Goal: Task Accomplishment & Management: Use online tool/utility

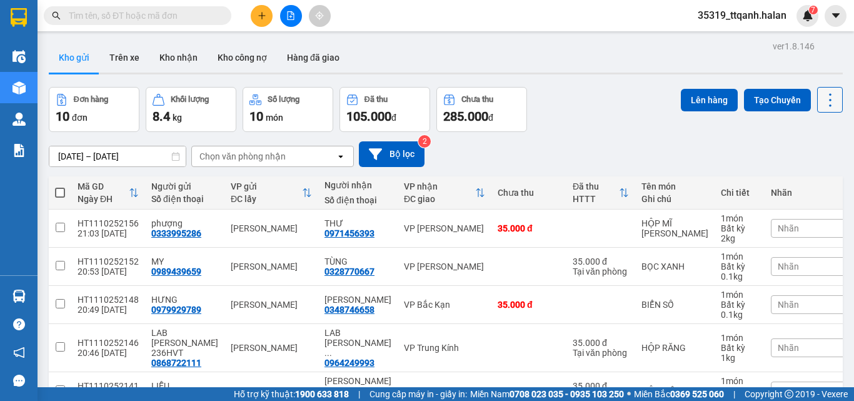
click at [825, 98] on icon at bounding box center [831, 100] width 18 height 18
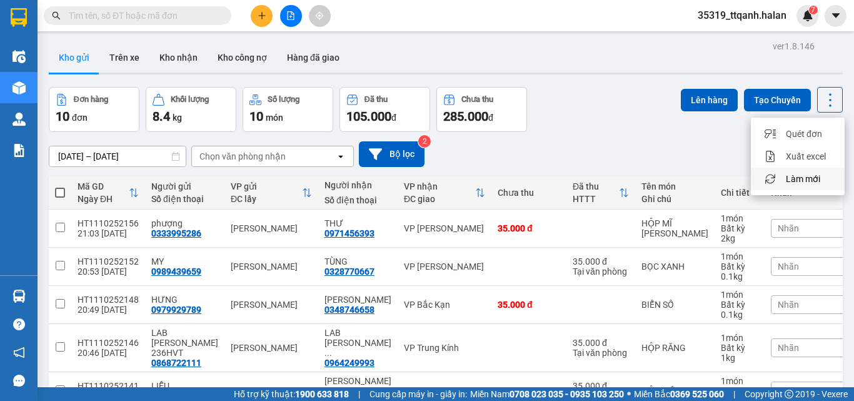
click at [815, 175] on span "Làm mới" at bounding box center [803, 179] width 34 height 13
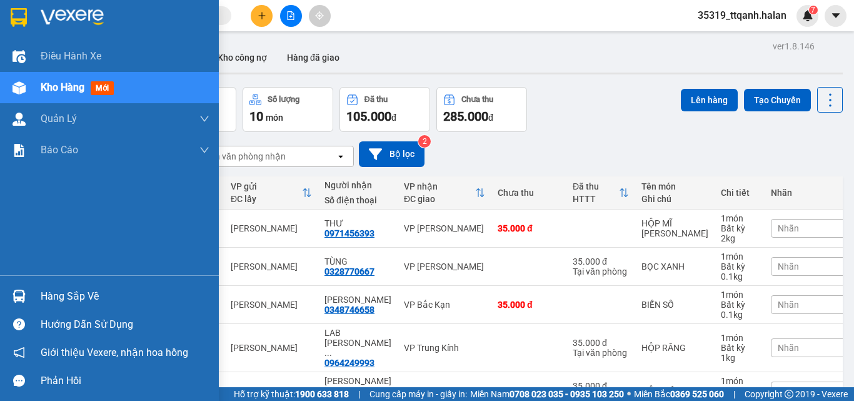
click at [39, 303] on div "Hàng sắp về" at bounding box center [109, 296] width 219 height 28
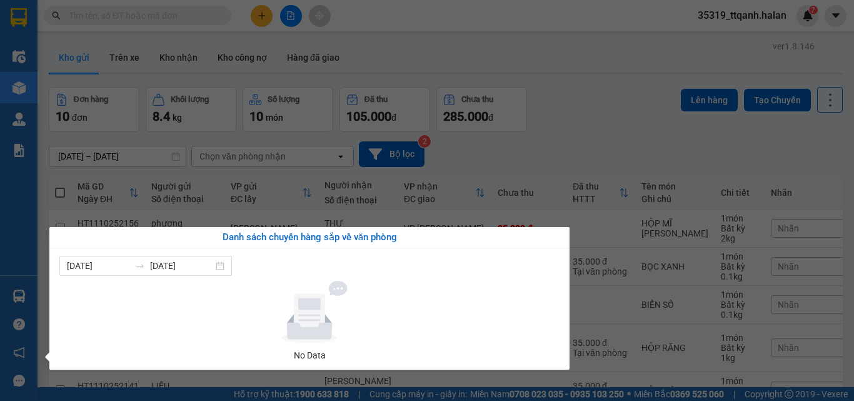
click at [575, 113] on section "Kết quả tìm kiếm ( 0 ) Bộ lọc No Data 35319_ttqanh.halan 7 Điều hành xe Kho hàn…" at bounding box center [427, 200] width 854 height 401
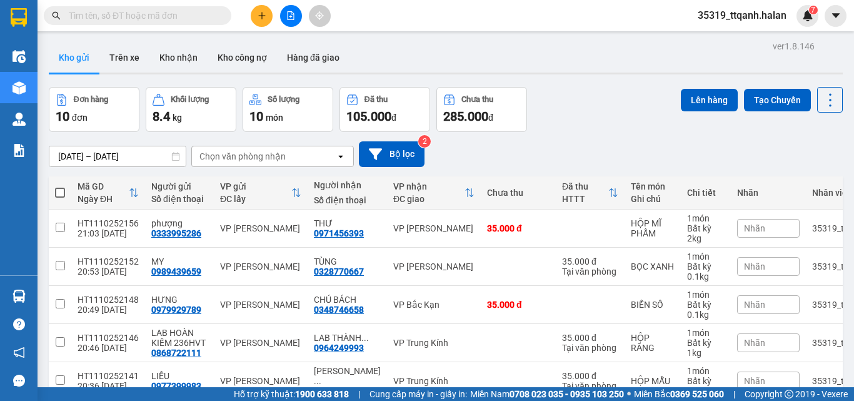
click at [752, 17] on span "35319_ttqanh.halan" at bounding box center [742, 16] width 109 height 16
click at [635, 84] on div "ver 1.8.146 Kho gửi Trên xe Kho nhận Kho công nợ Hàng đã giao Đơn hàng 10 đơn K…" at bounding box center [446, 337] width 804 height 599
click at [746, 19] on span "35319_ttqanh.halan" at bounding box center [742, 16] width 109 height 16
click at [743, 34] on span "Đăng xuất" at bounding box center [748, 39] width 82 height 14
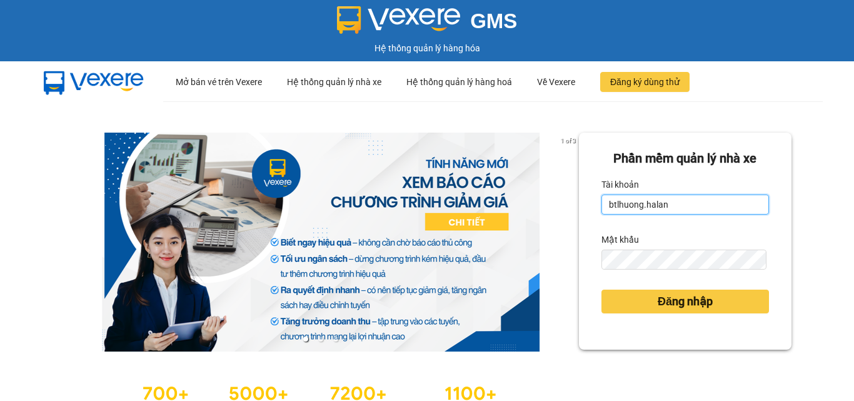
click at [686, 198] on input "btlhuong.halan" at bounding box center [686, 205] width 168 height 20
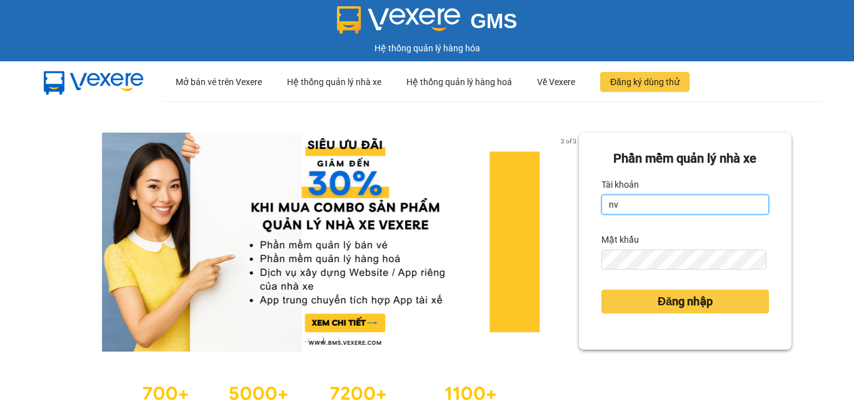
type input "nvietduc.halan"
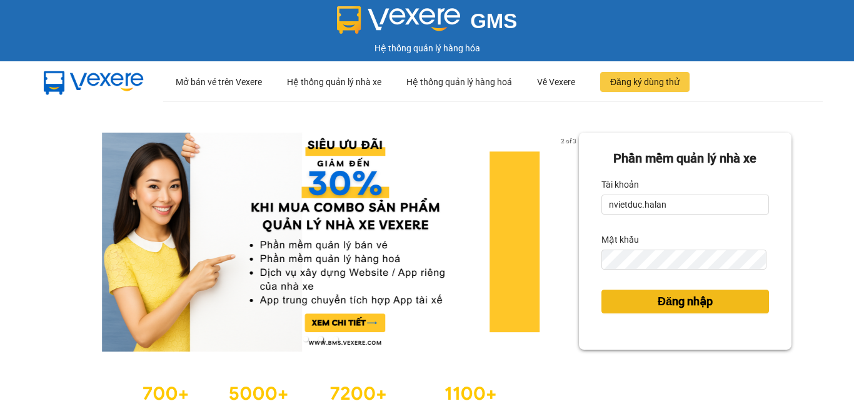
click at [658, 306] on span "Đăng nhập" at bounding box center [685, 302] width 55 height 18
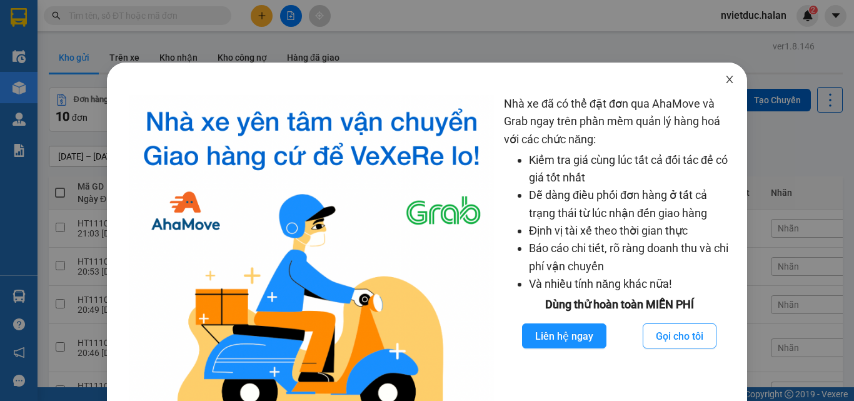
click at [721, 88] on span "Close" at bounding box center [729, 80] width 35 height 35
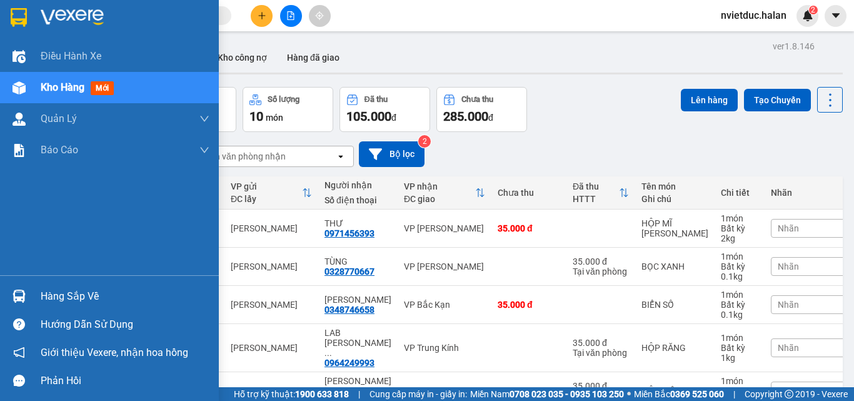
click at [34, 296] on div "Hàng sắp về" at bounding box center [109, 296] width 219 height 28
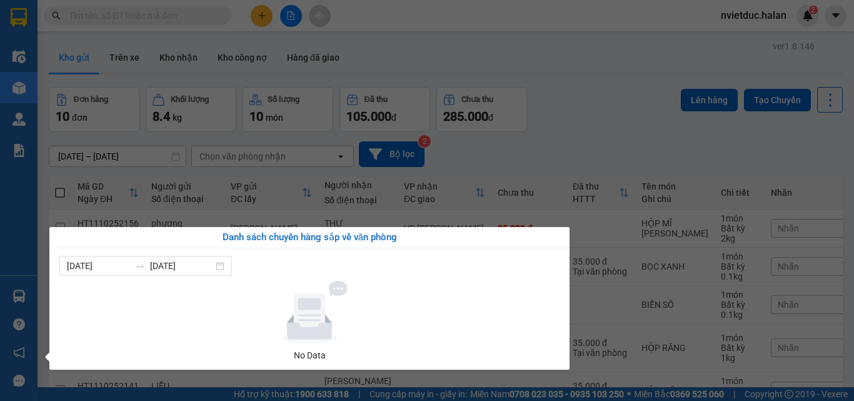
click at [531, 115] on section "Kết quả [PERSON_NAME] ( 0 ) Bộ lọc No Data nvietduc.halan 2 Điều [PERSON_NAME] …" at bounding box center [427, 200] width 854 height 401
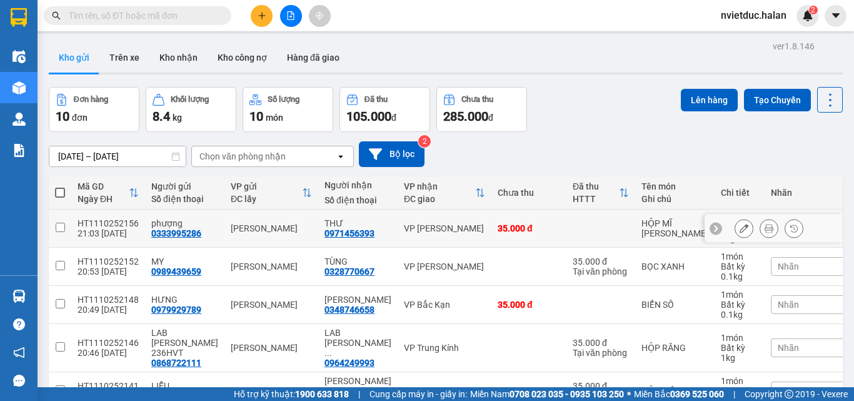
scroll to position [188, 0]
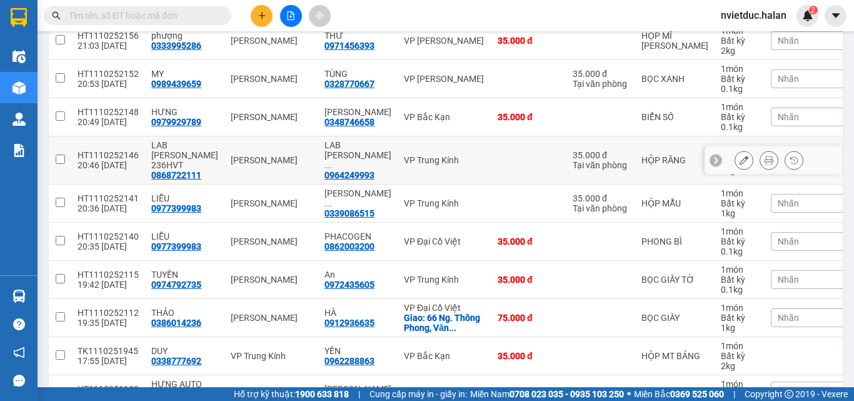
click at [455, 163] on td "VP Trung Kính" at bounding box center [445, 160] width 94 height 48
checkbox input "true"
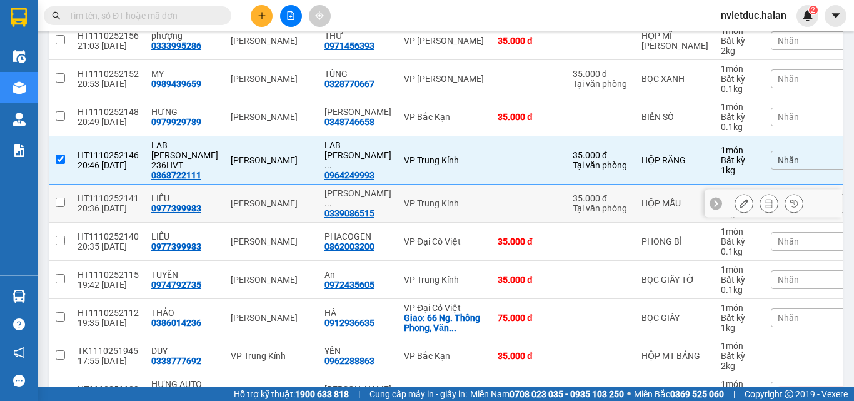
click at [454, 198] on div "VP Trung Kính" at bounding box center [444, 203] width 81 height 10
checkbox input "true"
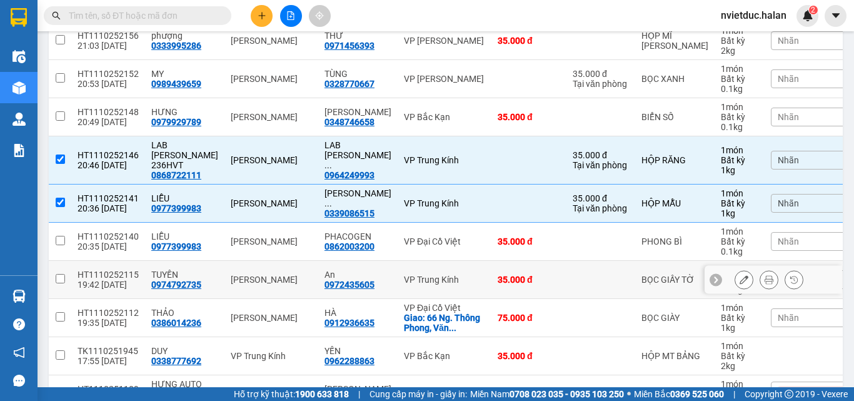
click at [457, 275] on div "VP Trung Kính" at bounding box center [444, 280] width 81 height 10
checkbox input "true"
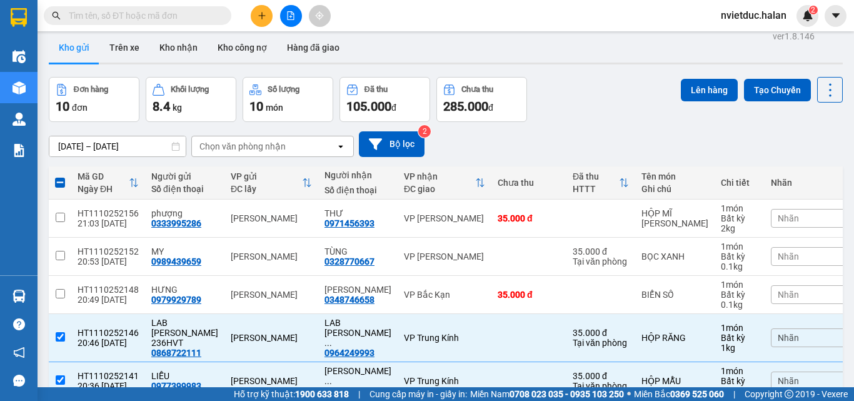
scroll to position [0, 0]
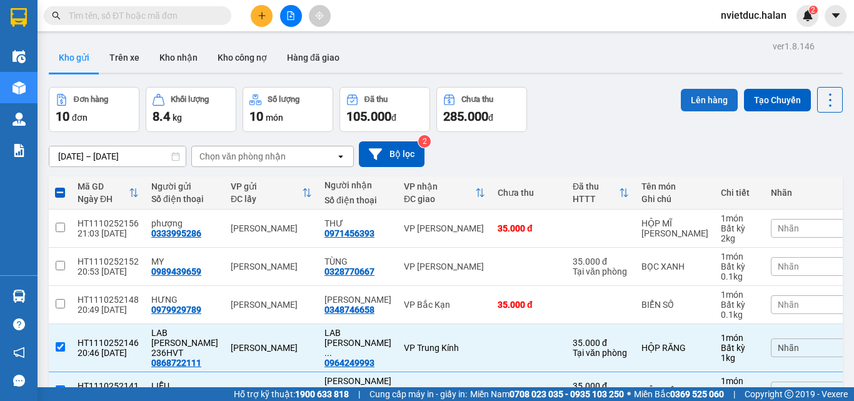
click at [713, 106] on button "Lên hàng" at bounding box center [709, 100] width 57 height 23
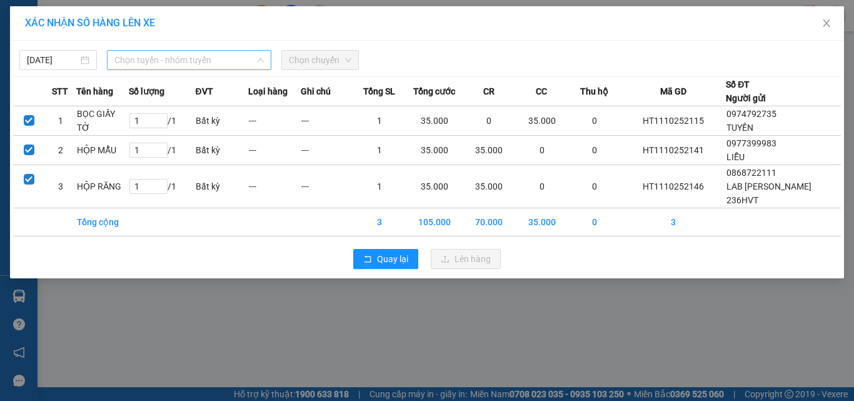
click at [187, 64] on span "Chọn tuyến - nhóm tuyến" at bounding box center [188, 60] width 149 height 19
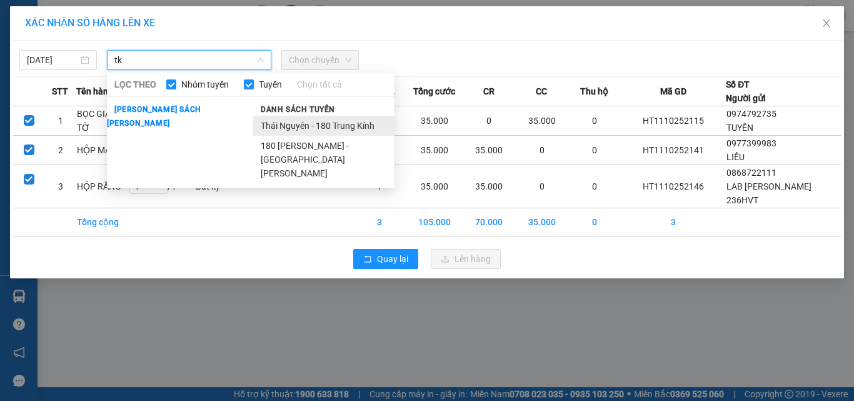
type input "tk"
drag, startPoint x: 343, startPoint y: 131, endPoint x: 317, endPoint y: 76, distance: 60.1
click at [343, 130] on li "Thái Nguyên - 180 Trung Kính" at bounding box center [323, 126] width 141 height 20
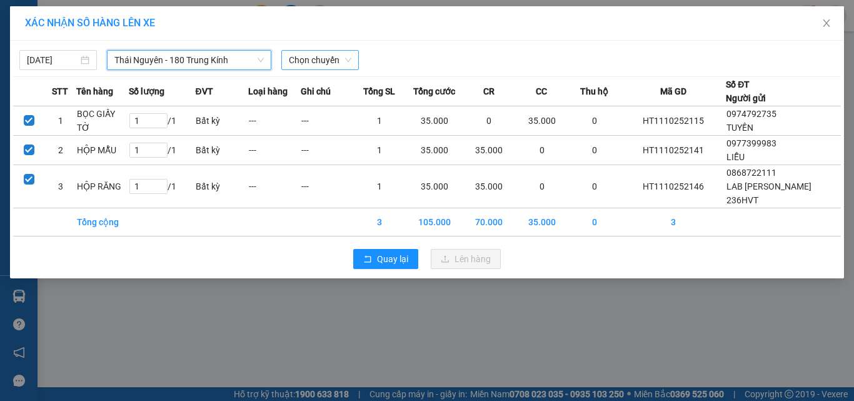
click at [329, 63] on span "Chọn chuyến" at bounding box center [320, 60] width 63 height 19
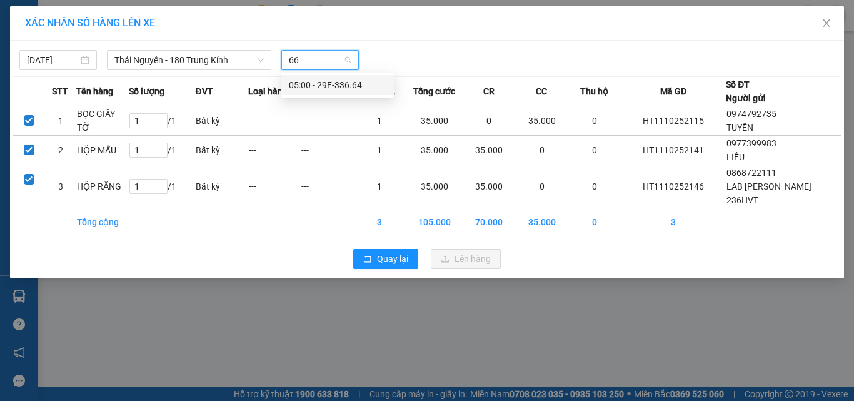
type input "664"
click at [333, 81] on div "05:00 - 29E-336.64" at bounding box center [338, 85] width 98 height 14
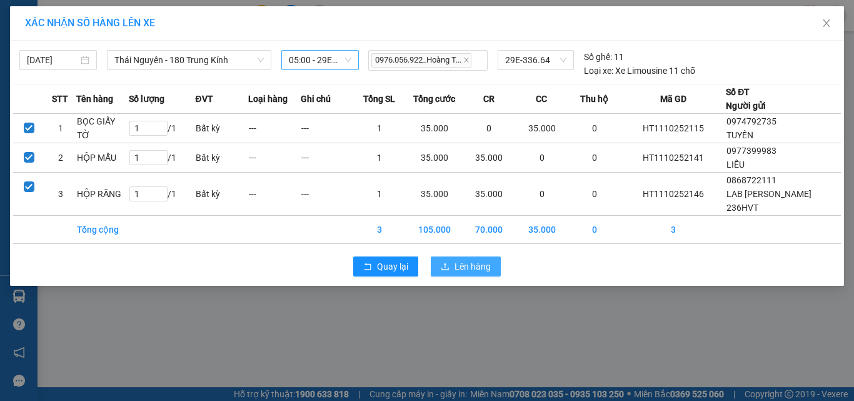
click at [475, 268] on span "Lên hàng" at bounding box center [473, 267] width 36 height 14
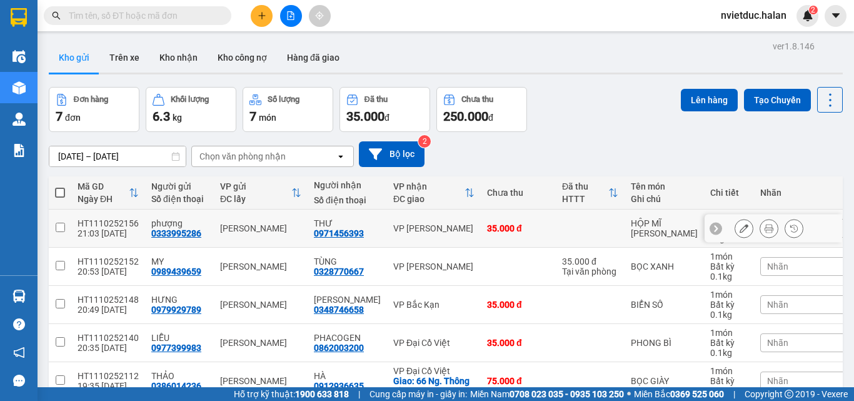
click at [430, 235] on td "VP [PERSON_NAME]" at bounding box center [434, 229] width 94 height 38
checkbox input "true"
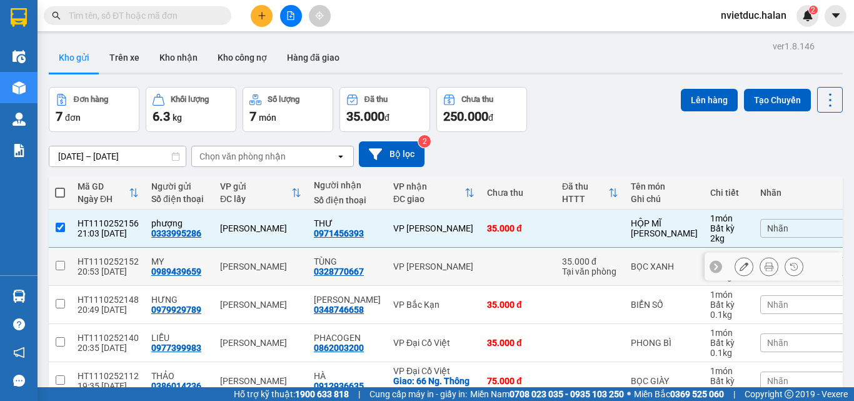
click at [438, 254] on td "VP [PERSON_NAME]" at bounding box center [434, 267] width 94 height 38
checkbox input "true"
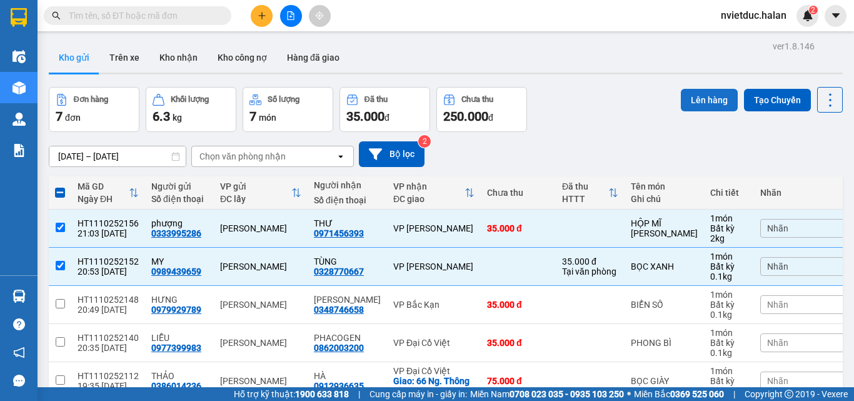
click at [700, 105] on button "Lên hàng" at bounding box center [709, 100] width 57 height 23
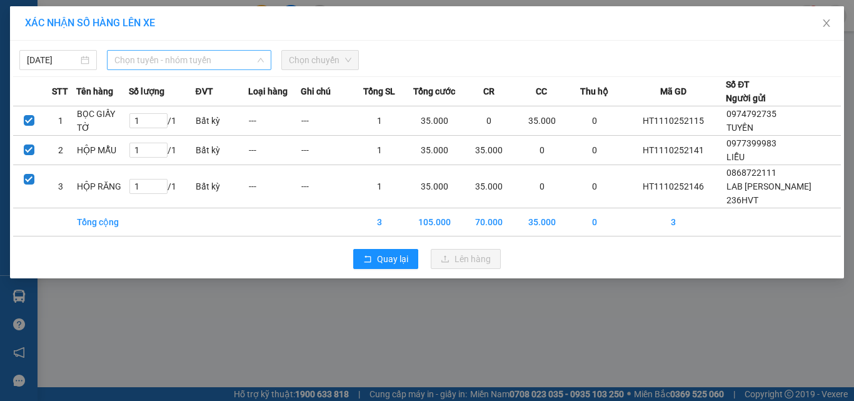
click at [185, 56] on span "Chọn tuyến - nhóm tuyến" at bounding box center [188, 60] width 149 height 19
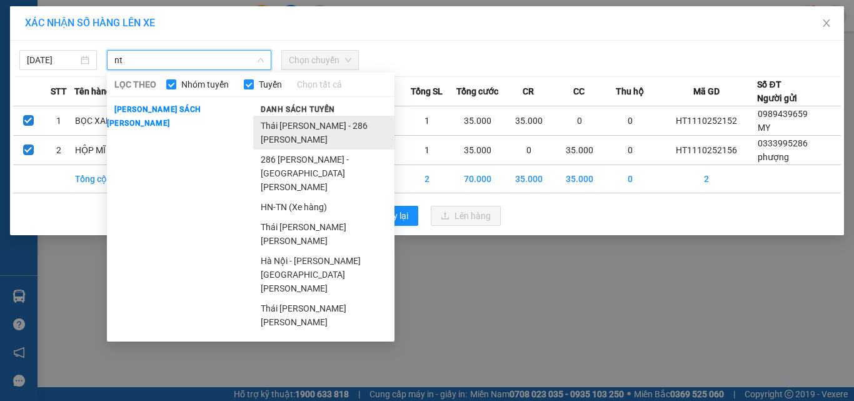
type input "nt"
click at [334, 134] on li "Thái [PERSON_NAME] - 286 [PERSON_NAME]" at bounding box center [323, 133] width 141 height 34
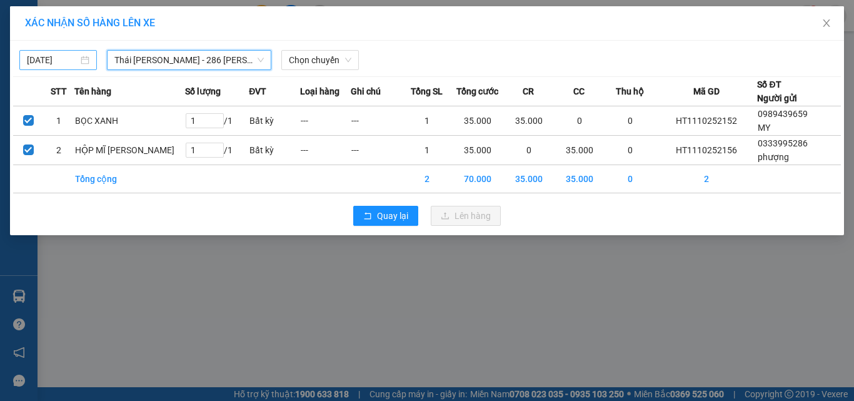
click at [32, 64] on body "Kết quả [PERSON_NAME] ( 0 ) Bộ lọc No Data nvietduc.halan 2 Điều [PERSON_NAME] …" at bounding box center [427, 200] width 854 height 401
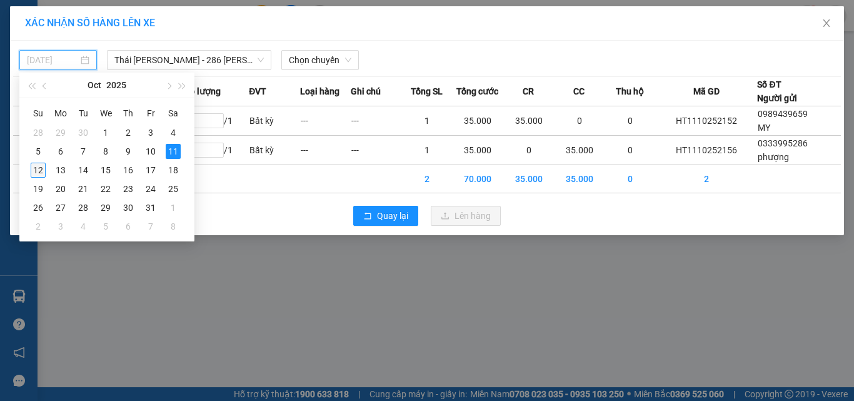
click at [43, 170] on div "12" at bounding box center [38, 170] width 15 height 15
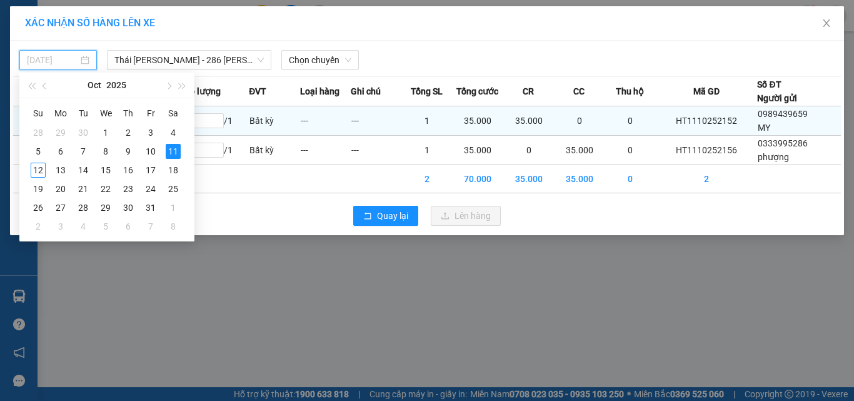
type input "[DATE]"
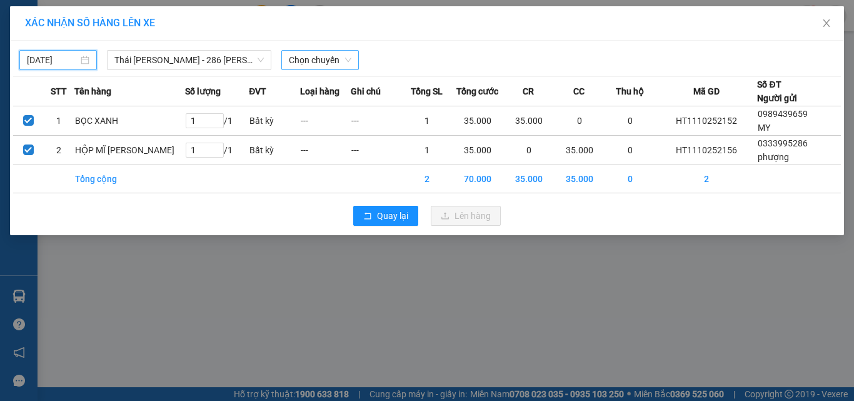
click at [338, 61] on span "Chọn chuyến" at bounding box center [320, 60] width 63 height 19
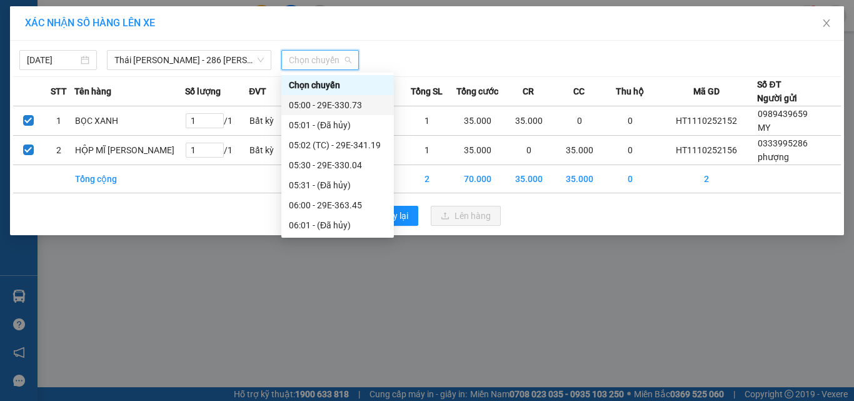
click at [365, 99] on div "05:00 - 29E-330.73" at bounding box center [338, 105] width 98 height 14
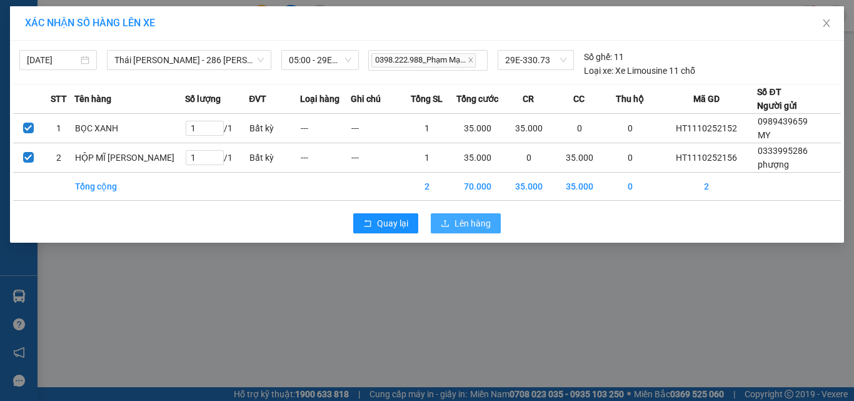
click at [495, 215] on button "Lên hàng" at bounding box center [466, 223] width 70 height 20
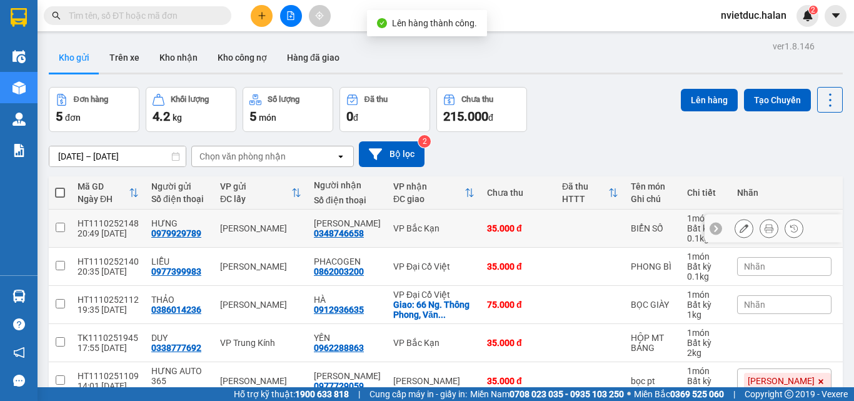
scroll to position [63, 0]
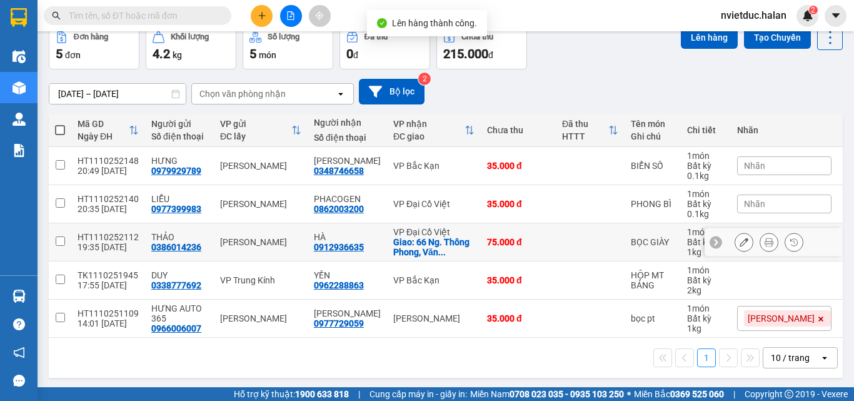
drag, startPoint x: 491, startPoint y: 241, endPoint x: 502, endPoint y: 221, distance: 22.4
click at [490, 241] on div "75.000 đ" at bounding box center [518, 242] width 63 height 10
checkbox input "true"
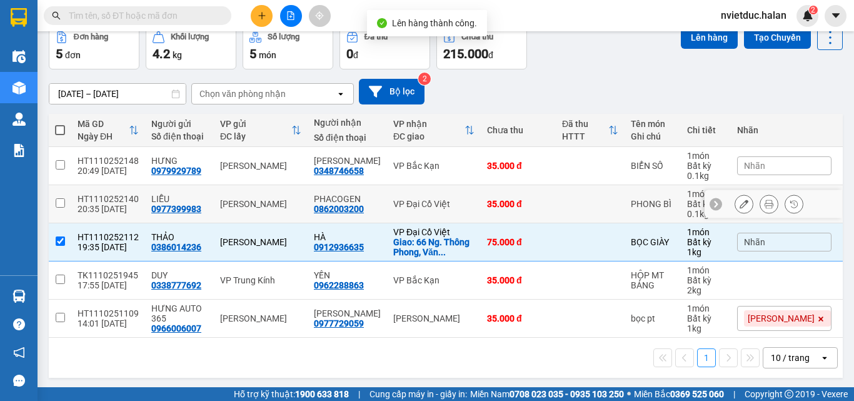
click at [514, 196] on td "35.000 đ" at bounding box center [518, 204] width 75 height 38
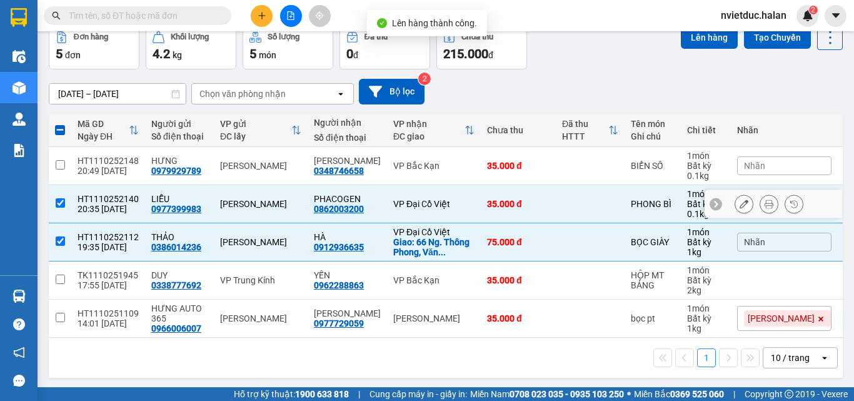
checkbox input "true"
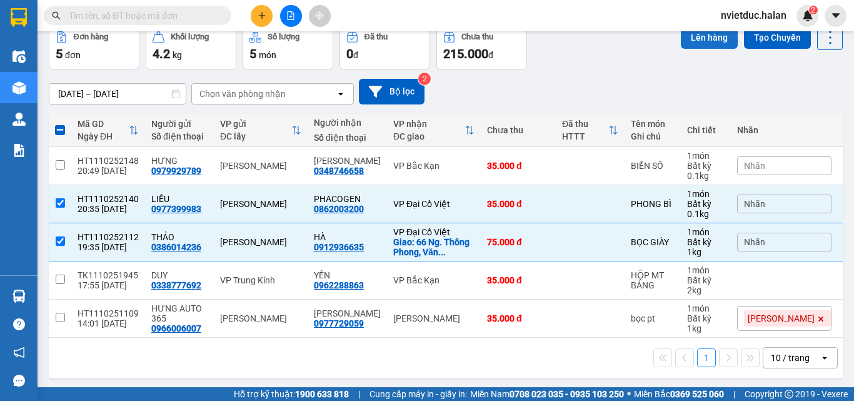
click at [692, 46] on button "Lên hàng" at bounding box center [709, 37] width 57 height 23
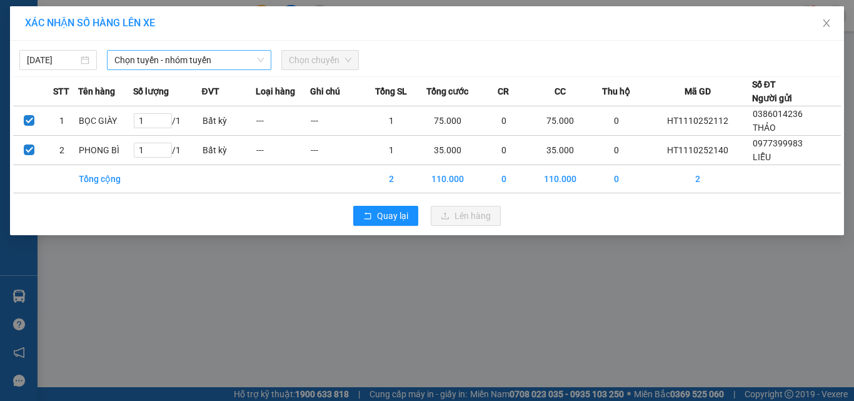
click at [144, 61] on span "Chọn tuyến - nhóm tuyến" at bounding box center [188, 60] width 149 height 19
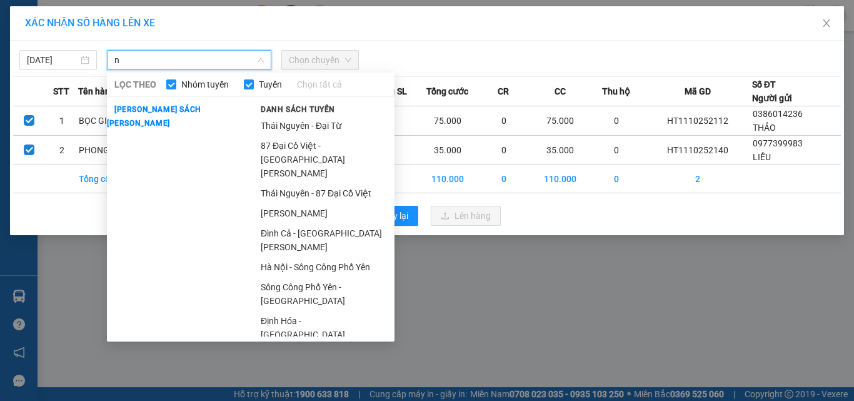
type input "nt"
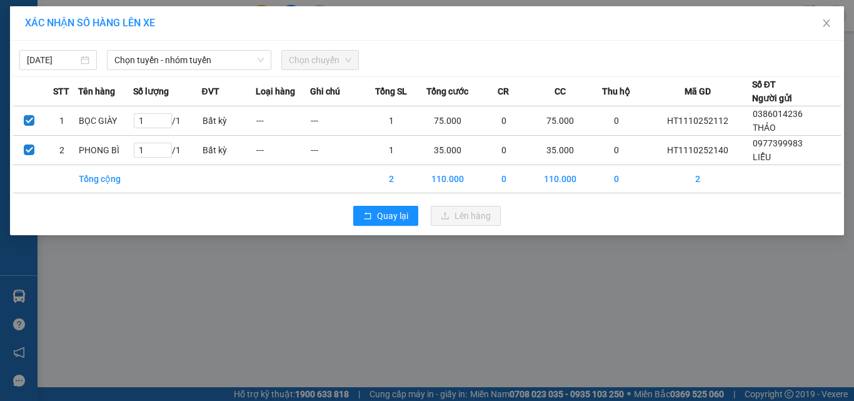
click at [477, 165] on td "110.000" at bounding box center [447, 179] width 59 height 28
click at [401, 219] on span "Quay lại" at bounding box center [392, 216] width 31 height 14
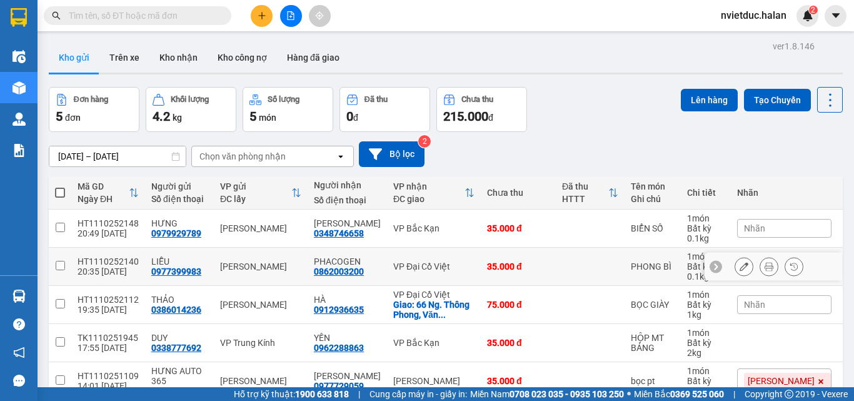
click at [513, 261] on div "35.000 đ" at bounding box center [518, 266] width 63 height 10
checkbox input "true"
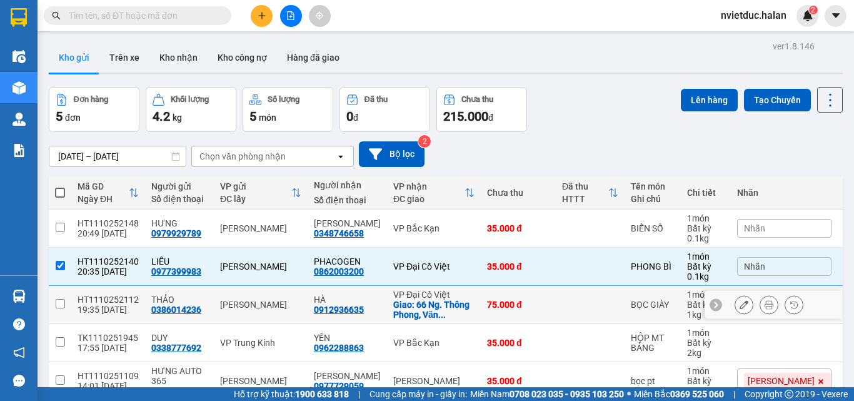
click at [520, 296] on td "75.000 đ" at bounding box center [518, 305] width 75 height 38
checkbox input "true"
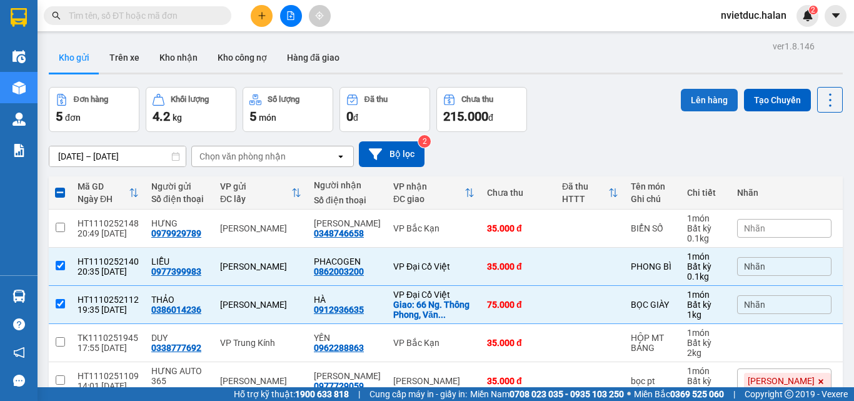
click at [702, 106] on button "Lên hàng" at bounding box center [709, 100] width 57 height 23
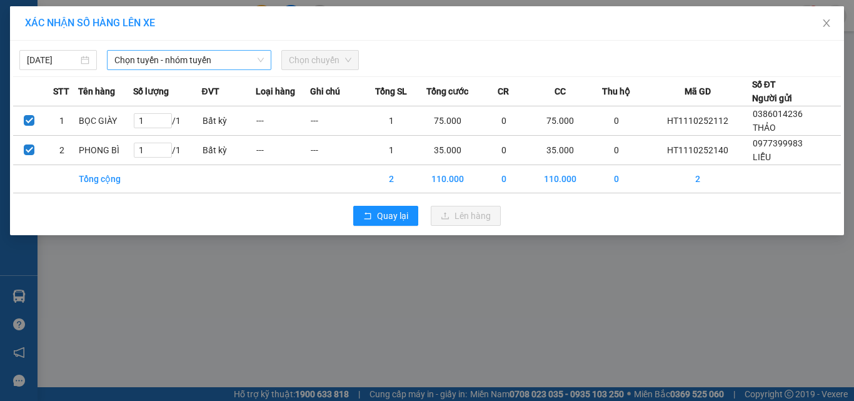
click at [162, 56] on span "Chọn tuyến - nhóm tuyến" at bounding box center [188, 60] width 149 height 19
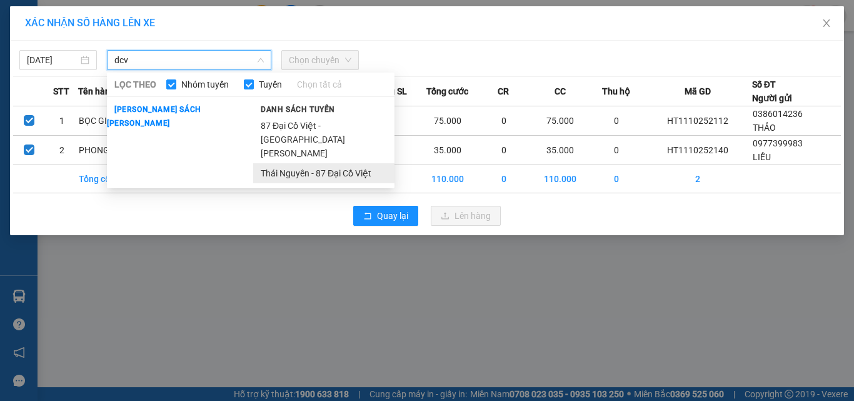
type input "dcv"
click at [332, 163] on li "Thái Nguyên - 87 Đại Cồ Việt" at bounding box center [323, 173] width 141 height 20
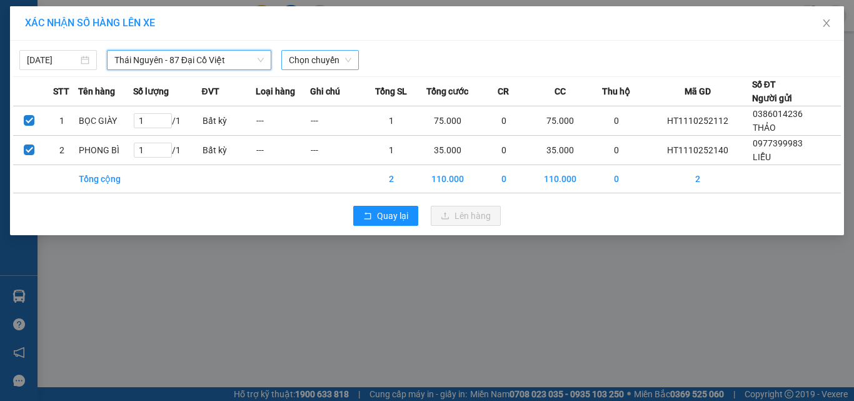
click at [329, 61] on span "Chọn chuyến" at bounding box center [320, 60] width 63 height 19
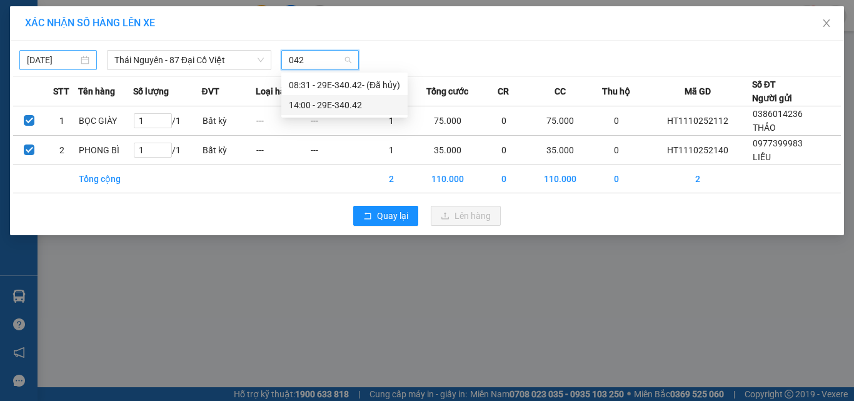
type input "042"
click at [38, 58] on body "Kết quả [PERSON_NAME] ( 0 ) Bộ lọc No Data nvietduc.halan 2 Điều [PERSON_NAME] …" at bounding box center [427, 200] width 854 height 401
type input "[DATE]"
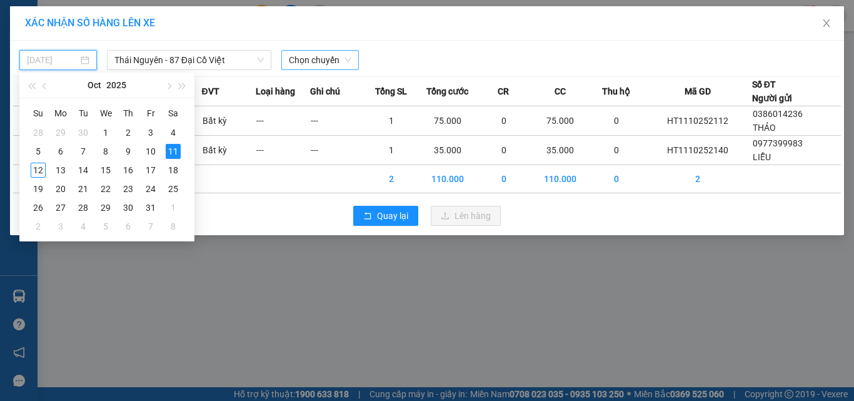
click at [42, 168] on div "12" at bounding box center [38, 170] width 15 height 15
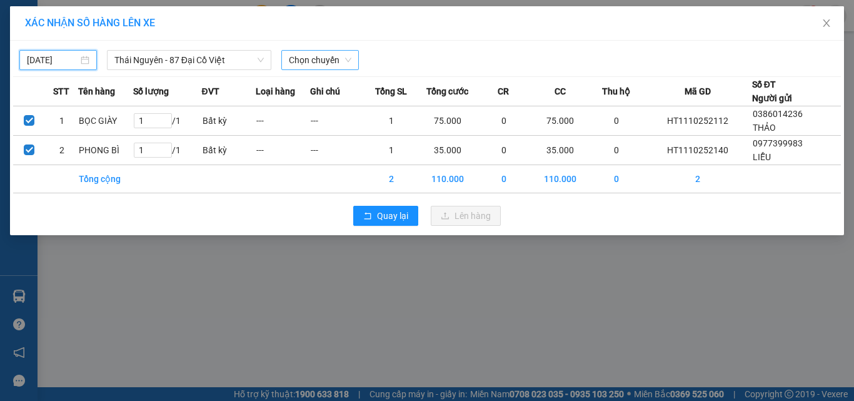
type input "[DATE]"
click at [320, 59] on span "Chọn chuyến" at bounding box center [320, 60] width 63 height 19
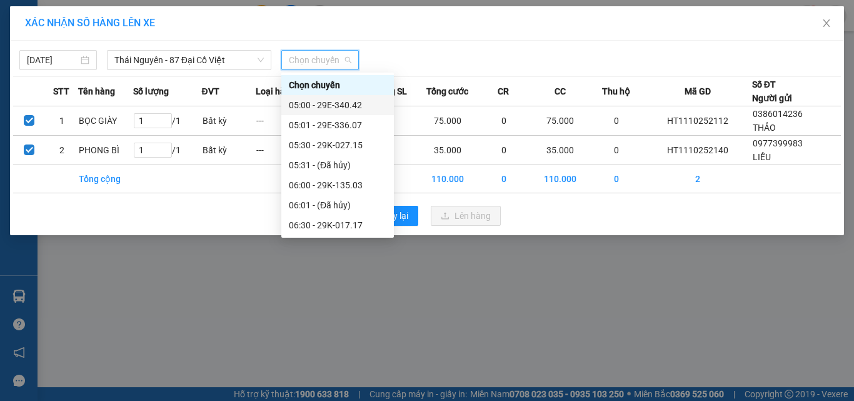
click at [362, 108] on div "05:00 - 29E-340.42" at bounding box center [338, 105] width 98 height 14
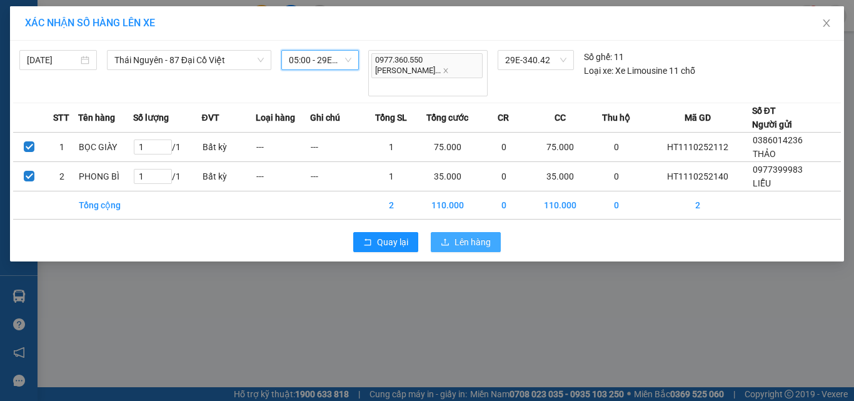
click at [486, 235] on span "Lên hàng" at bounding box center [473, 242] width 36 height 14
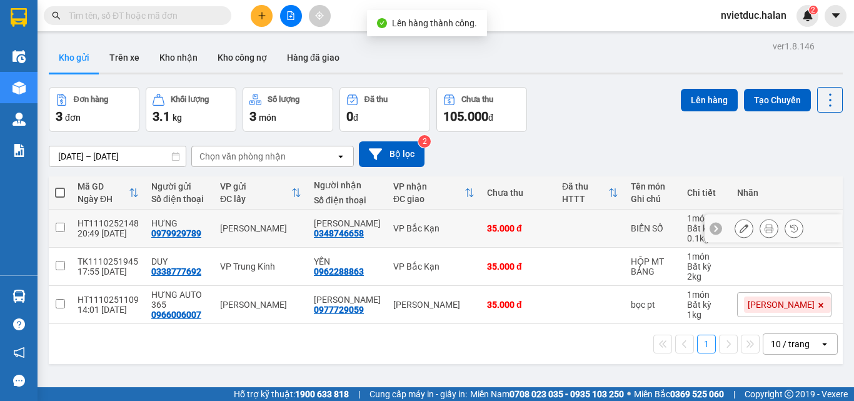
click at [556, 230] on td at bounding box center [590, 229] width 69 height 38
checkbox input "true"
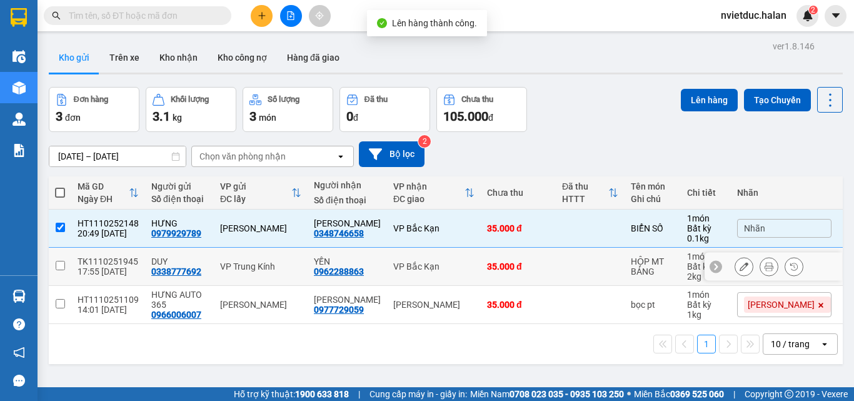
click at [569, 281] on td at bounding box center [590, 267] width 69 height 38
checkbox input "true"
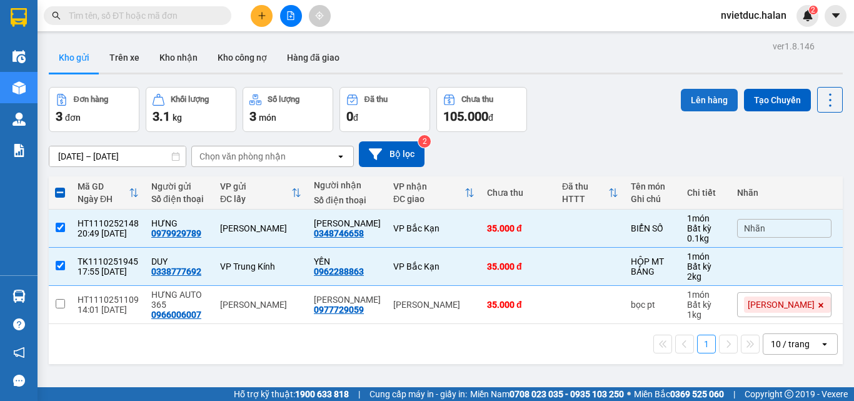
click at [699, 96] on button "Lên hàng" at bounding box center [709, 100] width 57 height 23
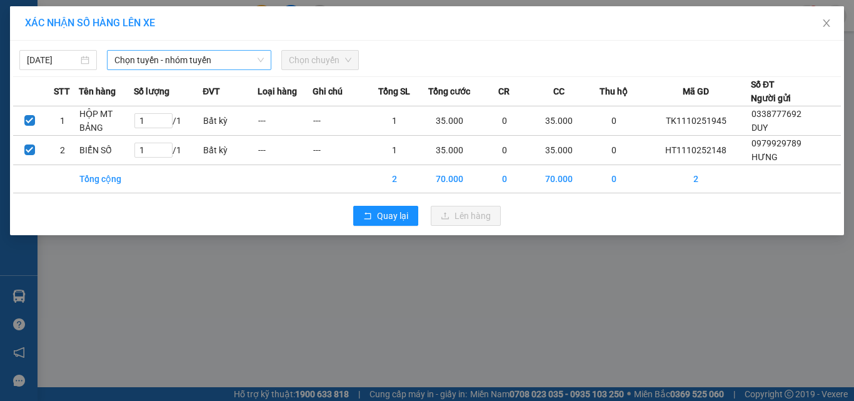
click at [173, 54] on span "Chọn tuyến - nhóm tuyến" at bounding box center [188, 60] width 149 height 19
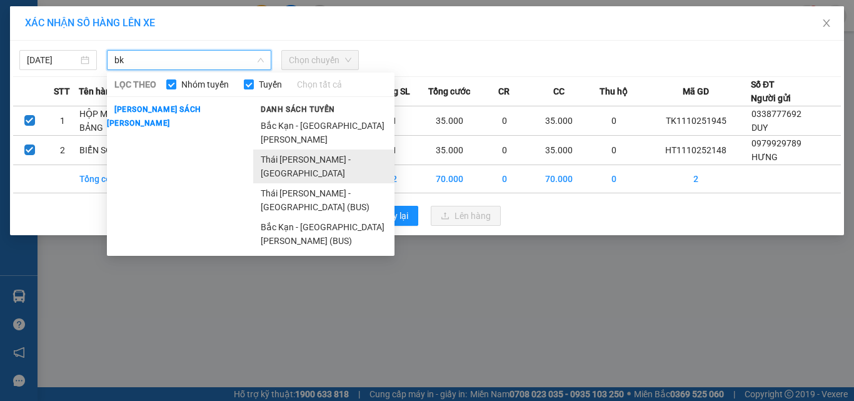
type input "bk"
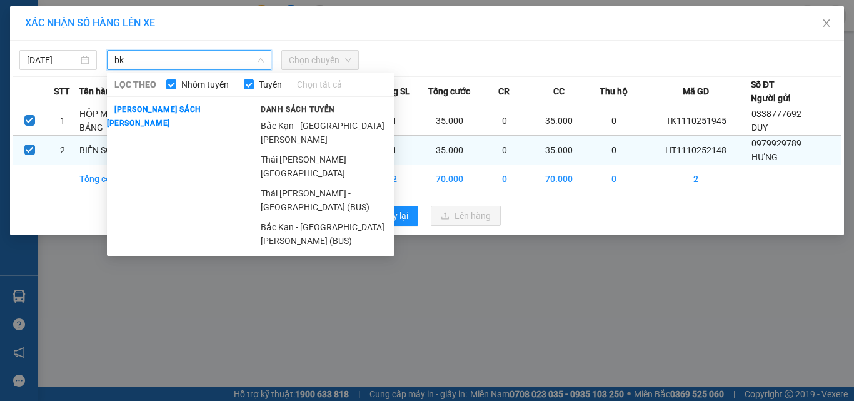
click at [286, 151] on li "Thái [PERSON_NAME] - [GEOGRAPHIC_DATA]" at bounding box center [323, 166] width 141 height 34
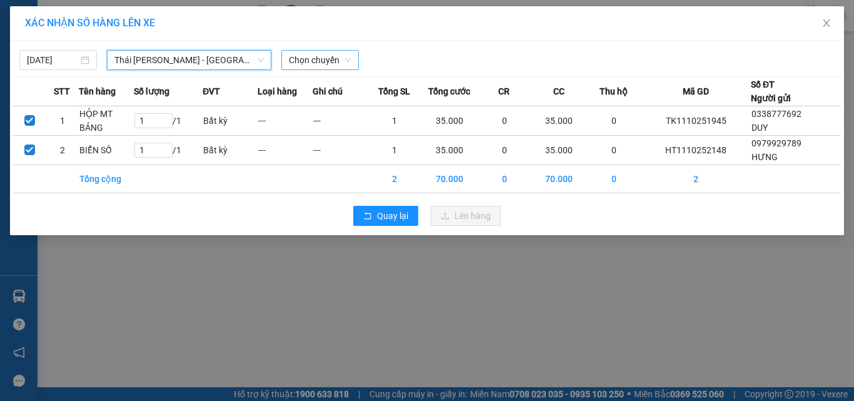
click at [326, 51] on span "Chọn chuyến" at bounding box center [320, 60] width 63 height 19
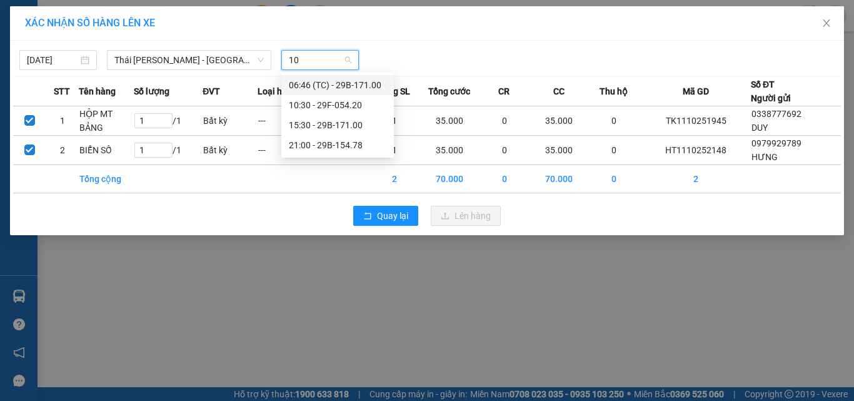
type input "100"
click at [367, 87] on div "06:46 (TC) - 29B-171.00" at bounding box center [338, 85] width 98 height 14
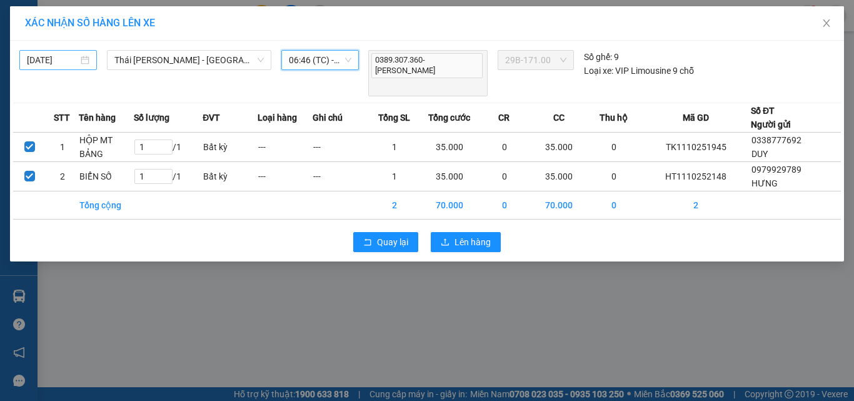
click at [59, 55] on input "[DATE]" at bounding box center [52, 60] width 51 height 14
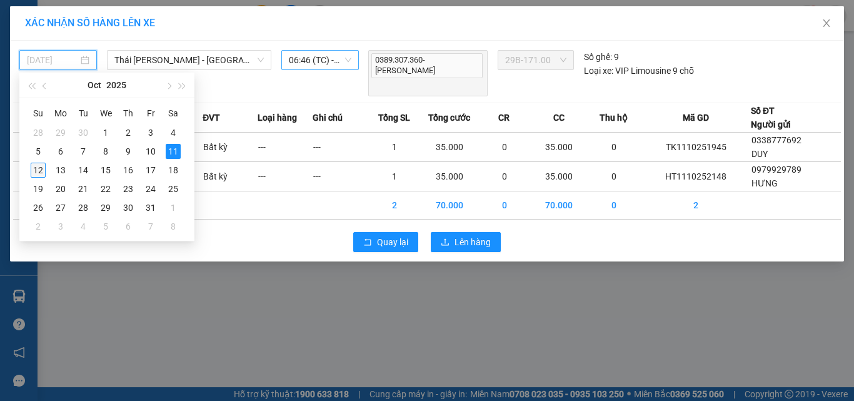
click at [38, 169] on div "12" at bounding box center [38, 170] width 15 height 15
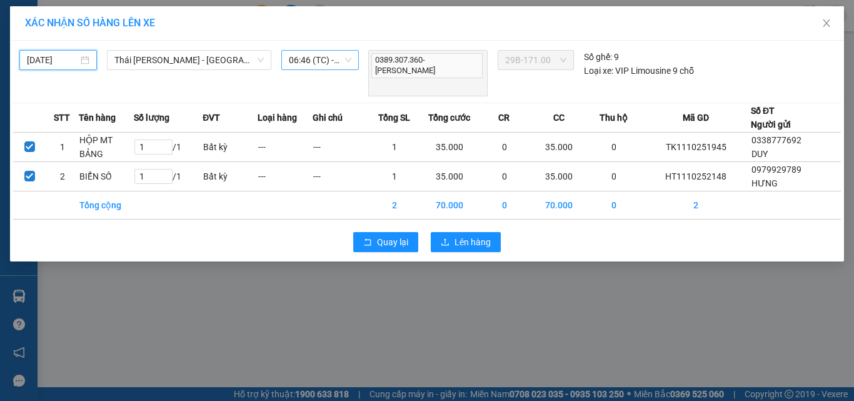
type input "[DATE]"
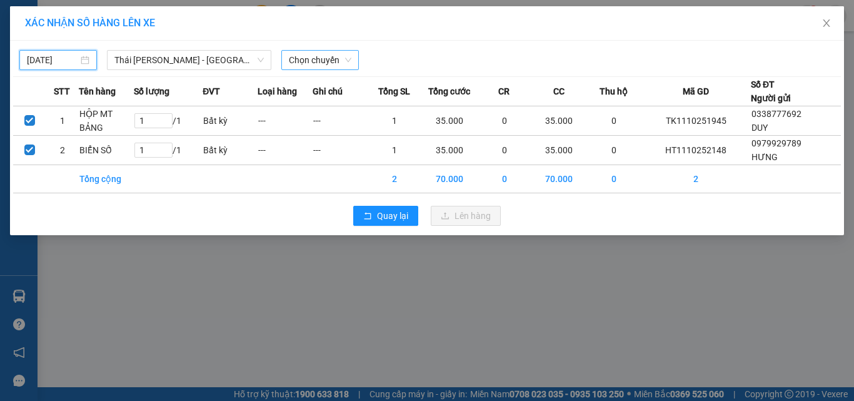
click at [314, 63] on span "Chọn chuyến" at bounding box center [320, 60] width 63 height 19
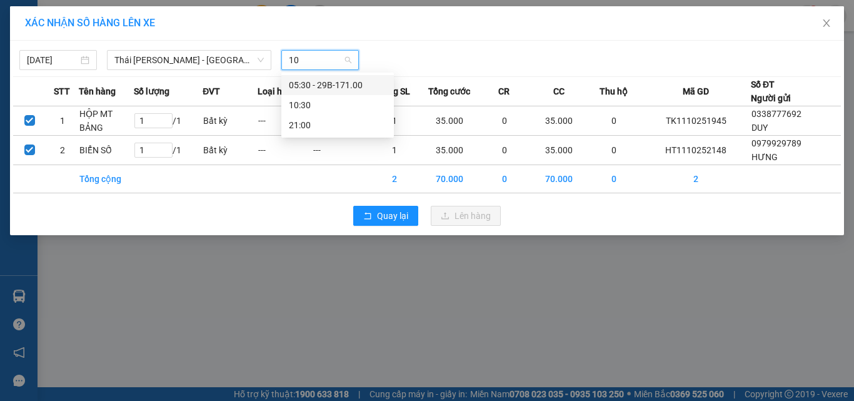
type input "100"
click at [367, 85] on div "05:30 - 29B-171.00" at bounding box center [338, 85] width 98 height 14
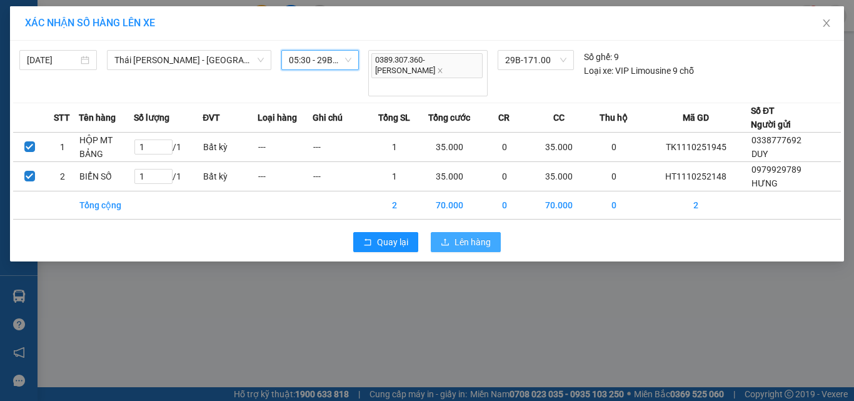
click at [491, 232] on button "Lên hàng" at bounding box center [466, 242] width 70 height 20
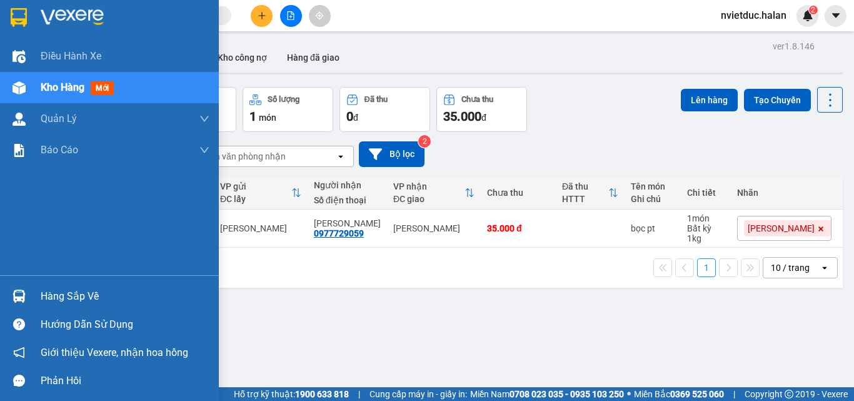
click at [28, 283] on div "Hàng sắp về" at bounding box center [109, 296] width 219 height 28
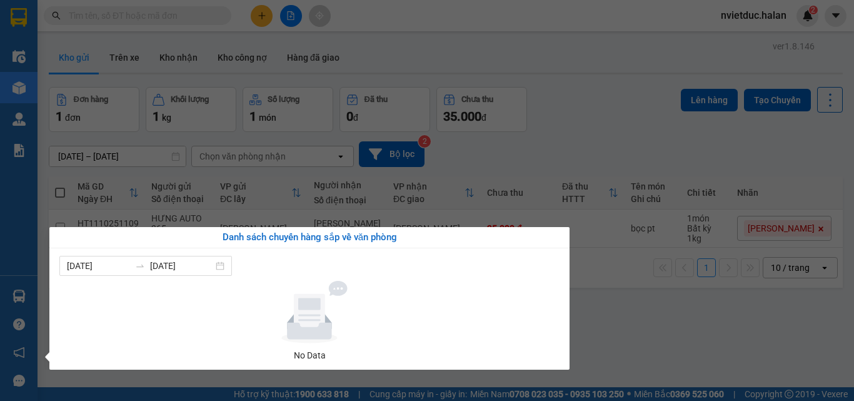
click at [0, 308] on div "Điều [PERSON_NAME] xe Kho hàng mới [PERSON_NAME] [PERSON_NAME] [PERSON_NAME] lý…" at bounding box center [19, 200] width 38 height 401
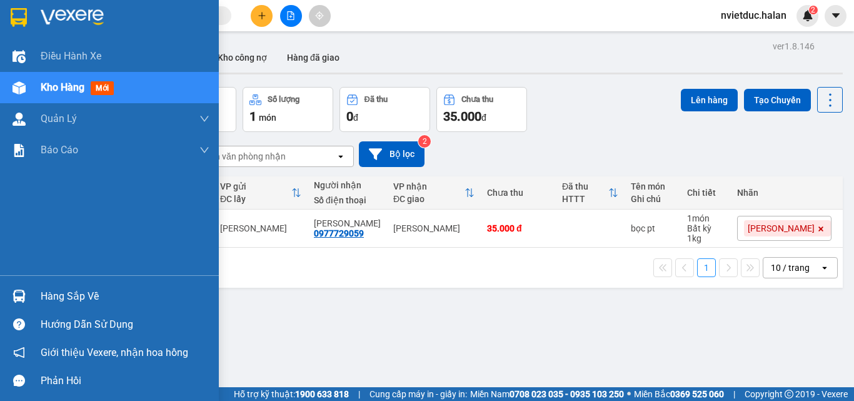
click at [17, 296] on img at bounding box center [19, 296] width 13 height 13
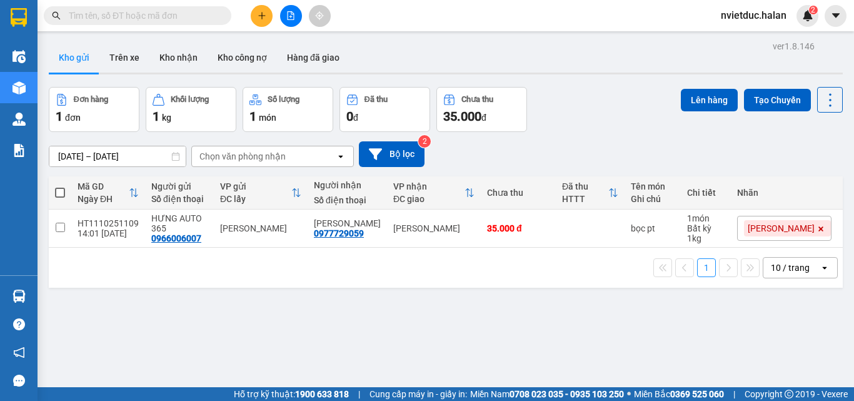
click at [612, 129] on section "Kết quả [PERSON_NAME] ( 0 ) Bộ lọc No Data nvietduc.halan 2 Điều [PERSON_NAME] …" at bounding box center [427, 200] width 854 height 401
click at [822, 102] on icon at bounding box center [831, 100] width 18 height 18
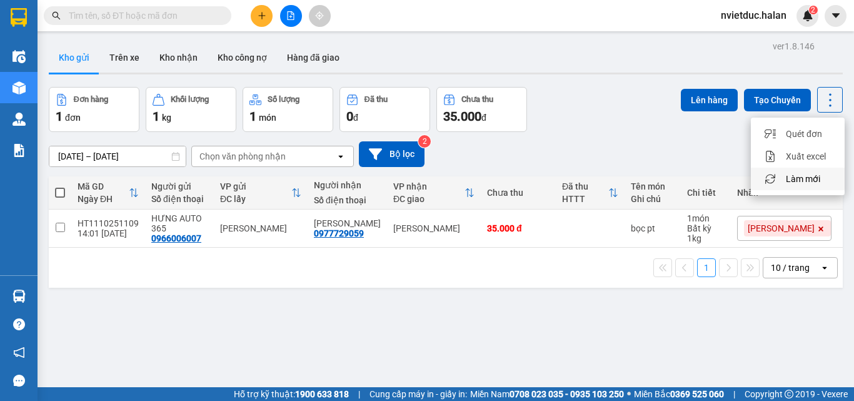
click at [814, 185] on li "Làm mới" at bounding box center [798, 179] width 94 height 23
